Goal: Check status: Check status

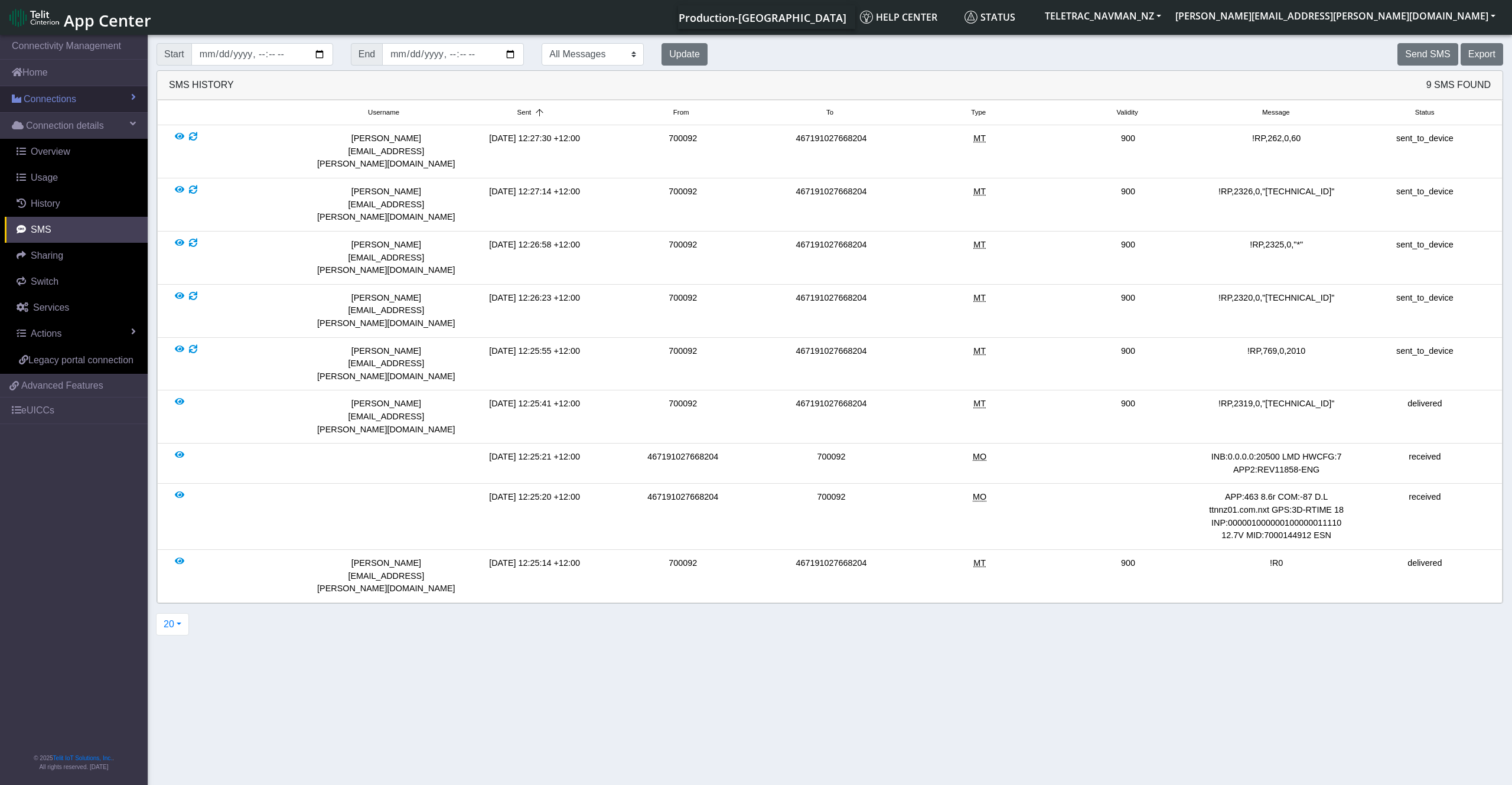
click at [91, 103] on link "Connections" at bounding box center [74, 99] width 147 height 26
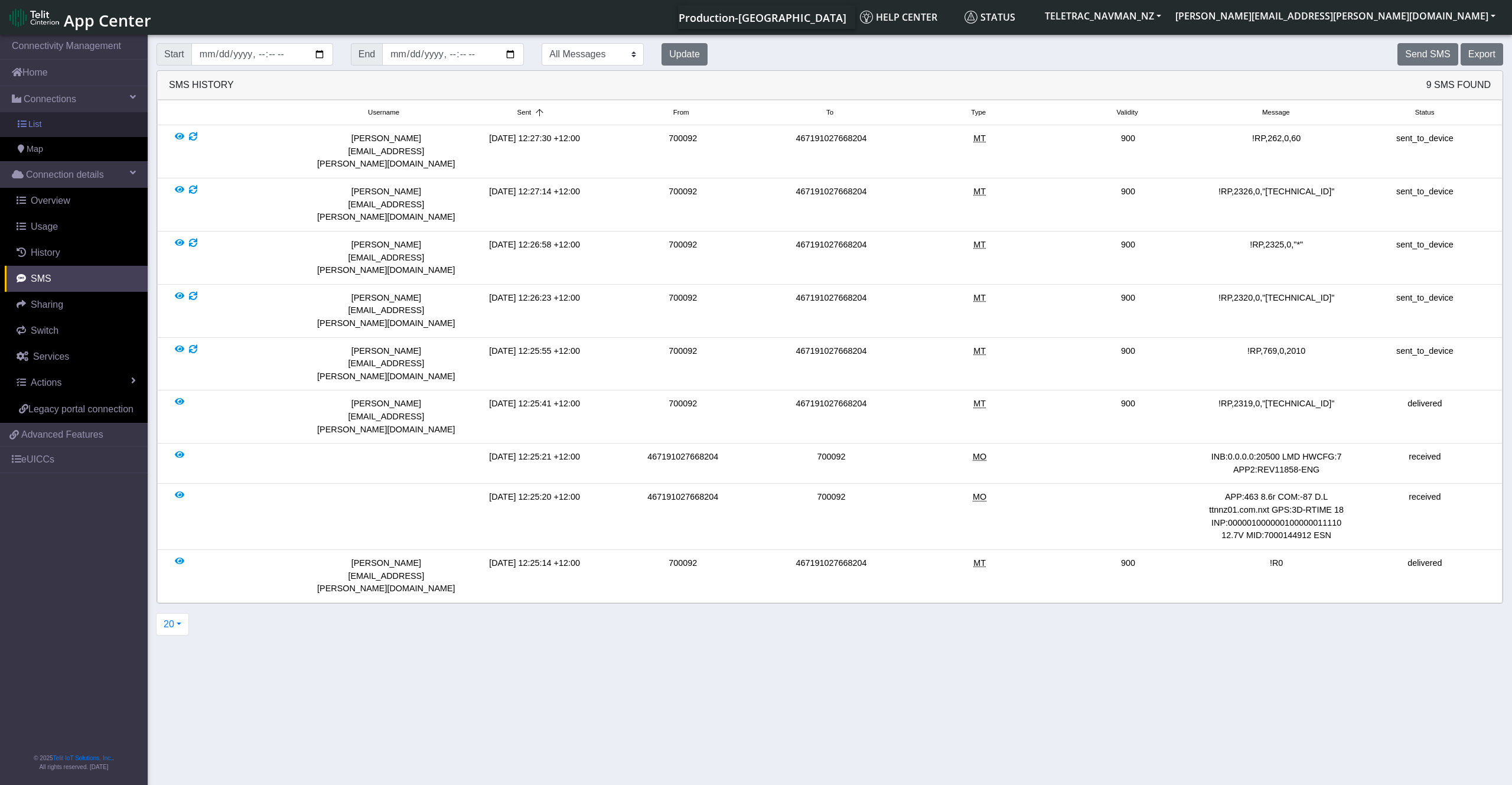
click at [119, 129] on link "List" at bounding box center [74, 124] width 147 height 25
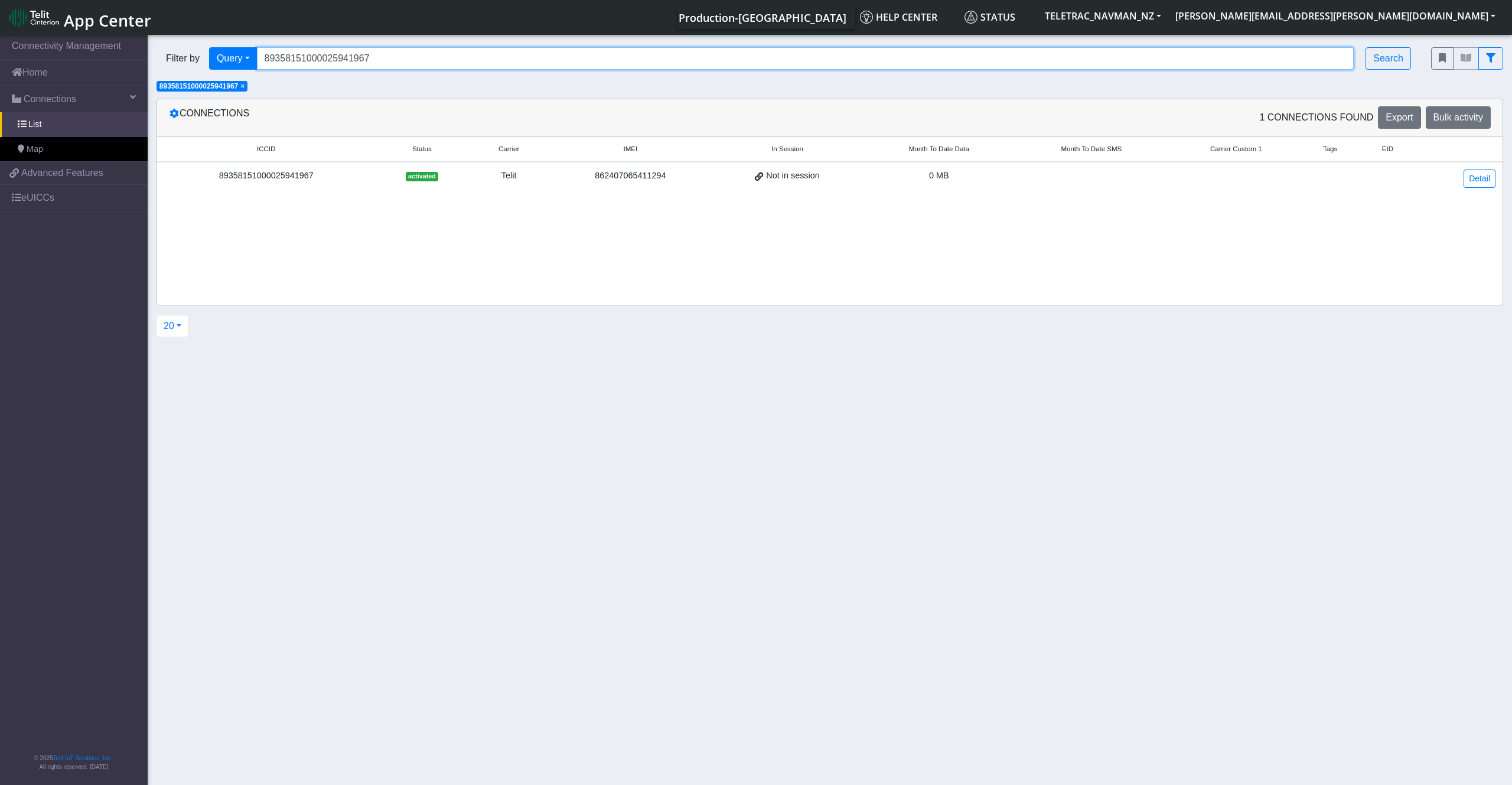
drag, startPoint x: 433, startPoint y: 59, endPoint x: 183, endPoint y: 22, distance: 252.7
click at [257, 47] on input "89358151000025941967" at bounding box center [806, 58] width 1098 height 22
click at [244, 83] on span "×" at bounding box center [242, 86] width 4 height 8
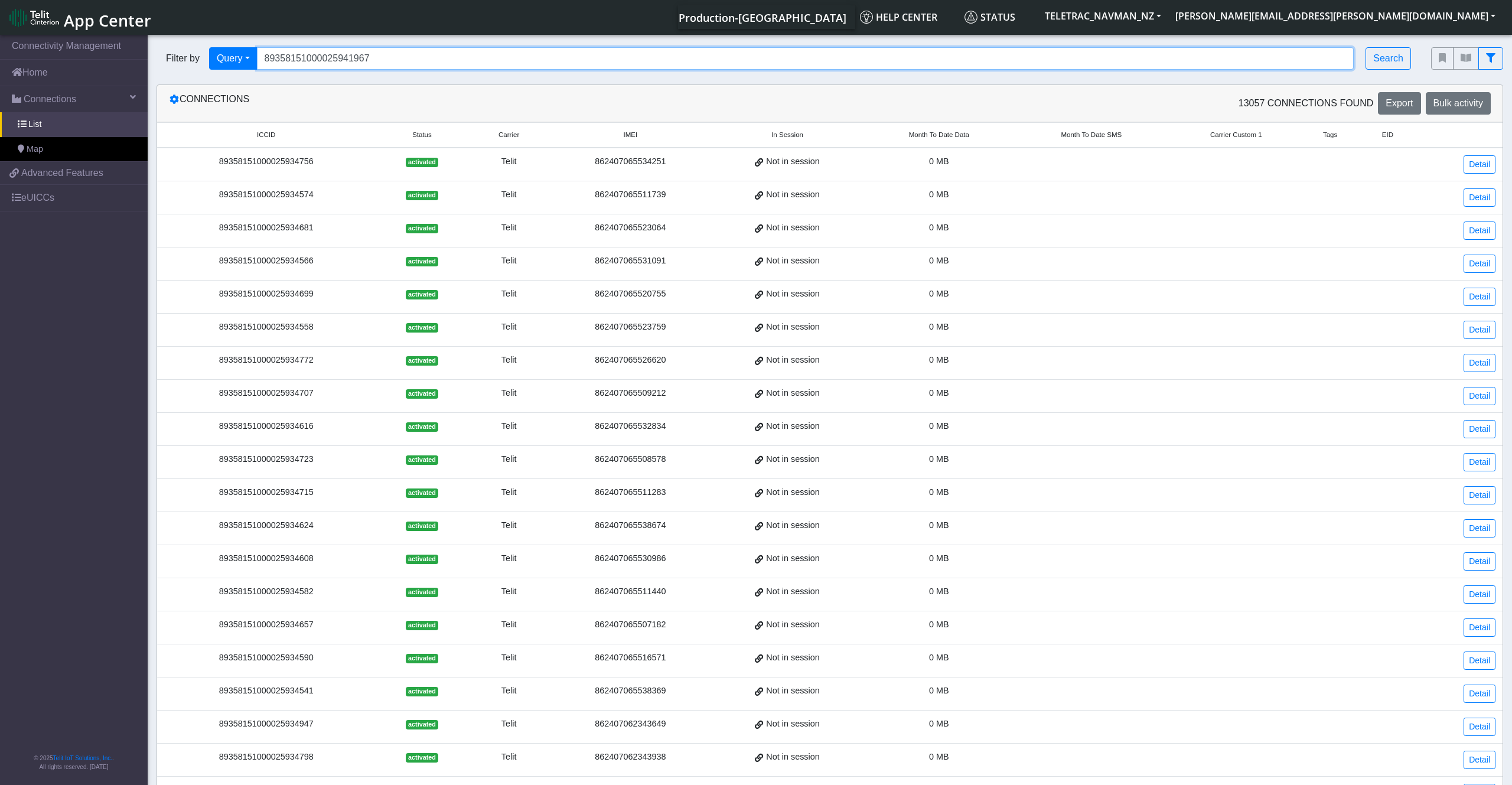
drag, startPoint x: 381, startPoint y: 59, endPoint x: 186, endPoint y: 45, distance: 195.5
click at [257, 47] on input "89358151000025941967" at bounding box center [806, 58] width 1098 height 22
paste input "30815685"
type input "89358151000030815685"
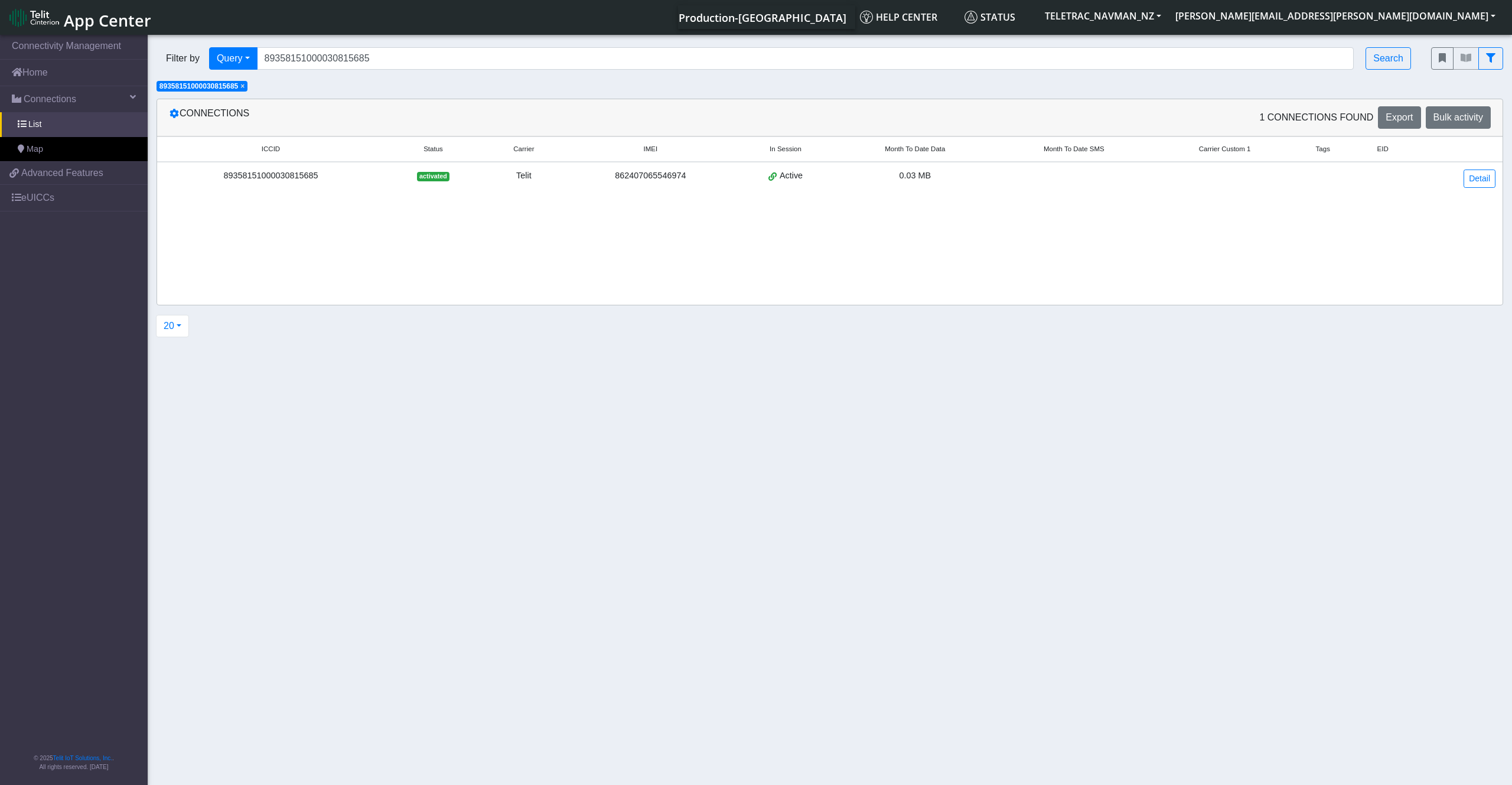
click at [300, 175] on div "89358151000030815685" at bounding box center [271, 176] width 213 height 13
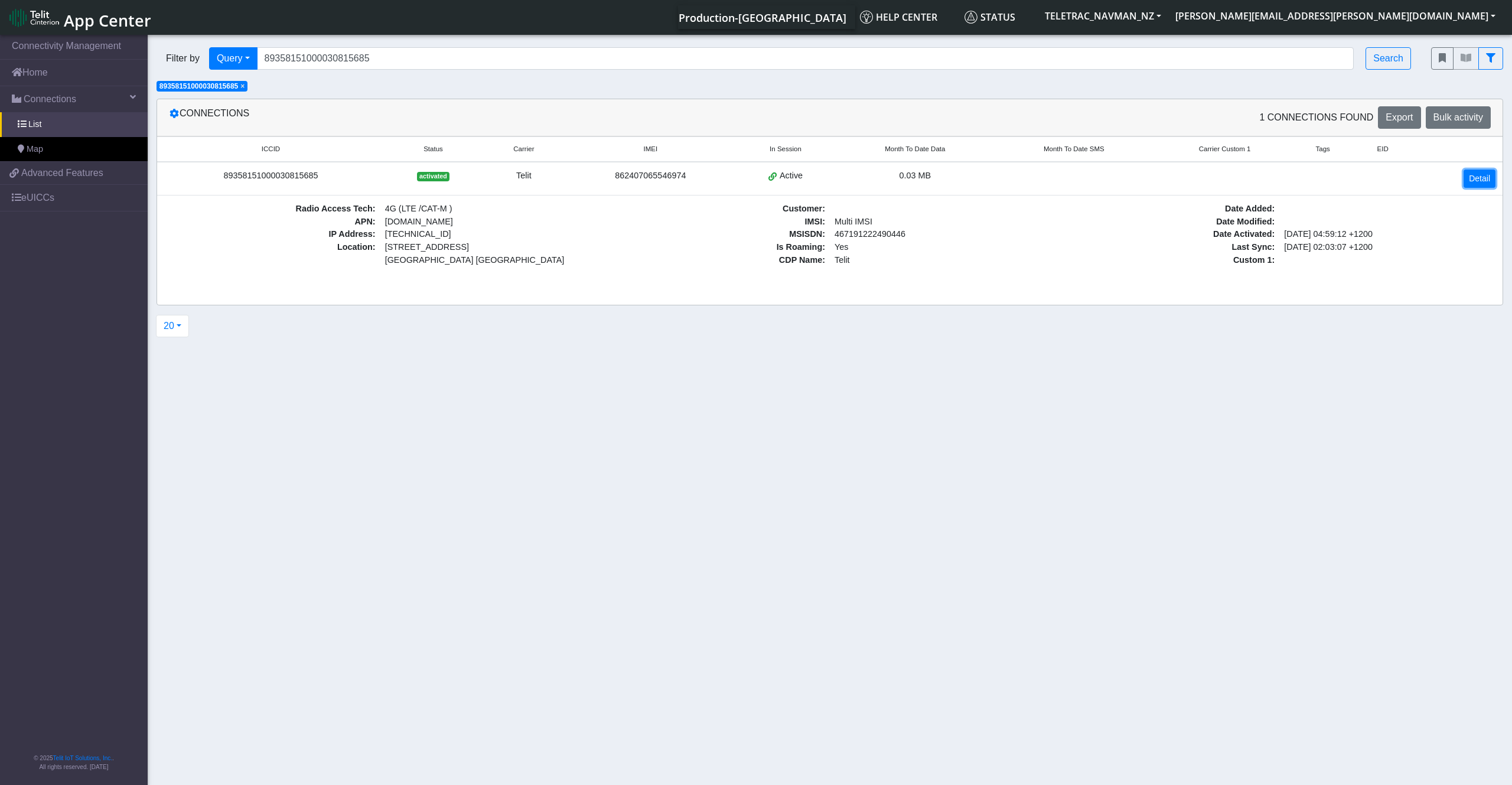
click at [1477, 174] on link "Detail" at bounding box center [1480, 179] width 32 height 18
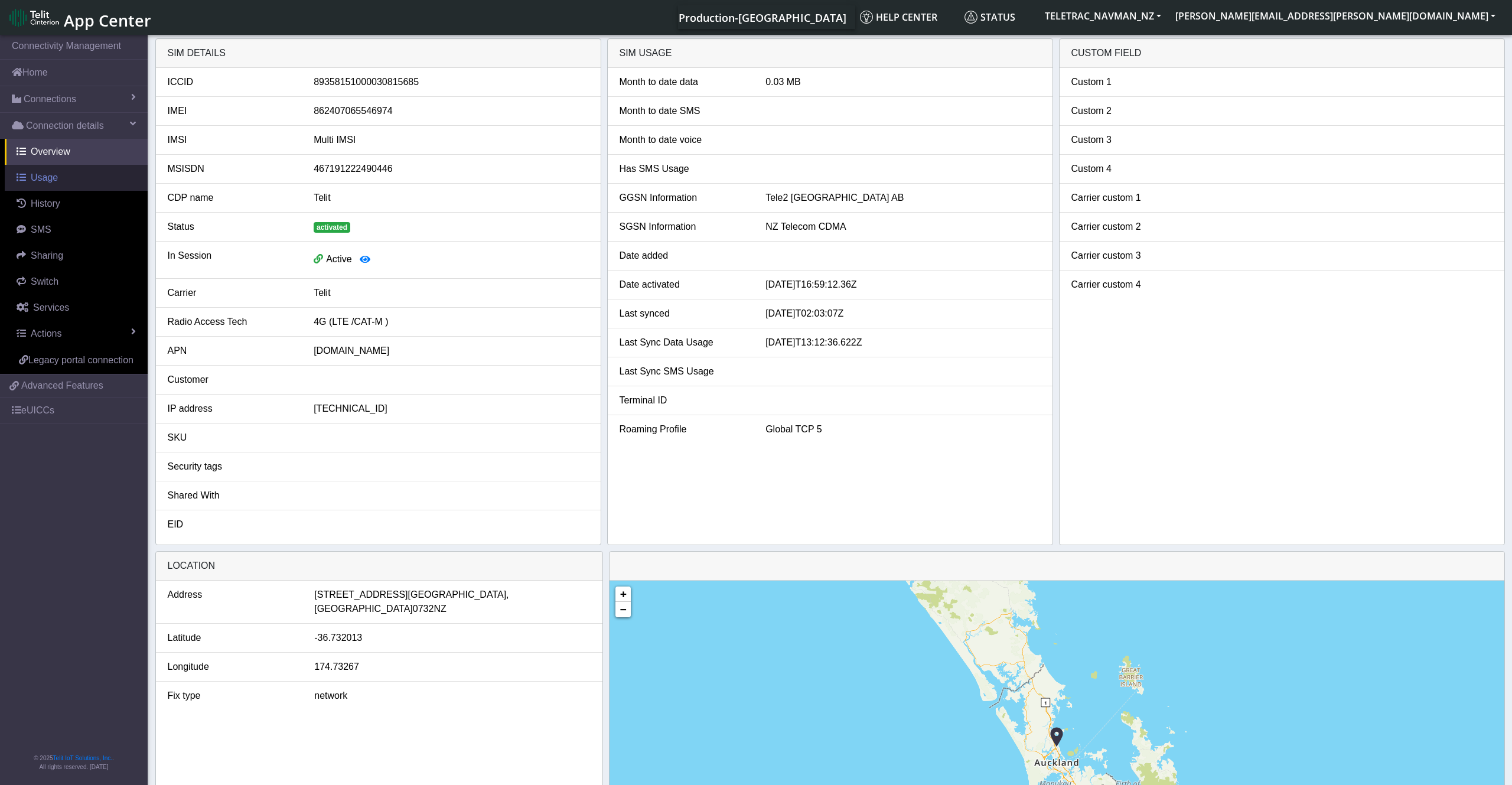
click at [57, 183] on link "Usage" at bounding box center [76, 178] width 143 height 26
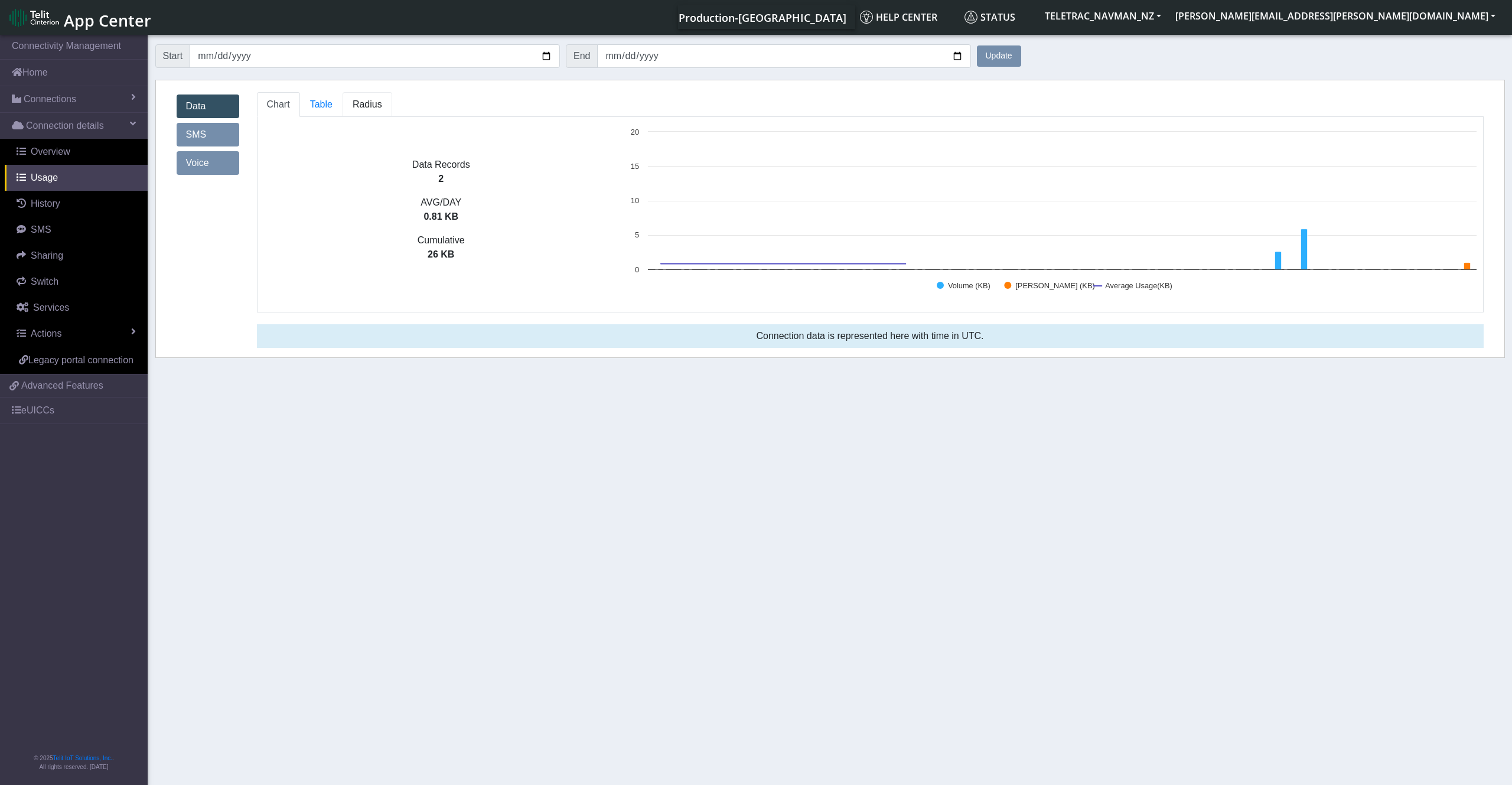
click at [333, 109] on span "Radius" at bounding box center [321, 104] width 22 height 10
